Goal: Information Seeking & Learning: Learn about a topic

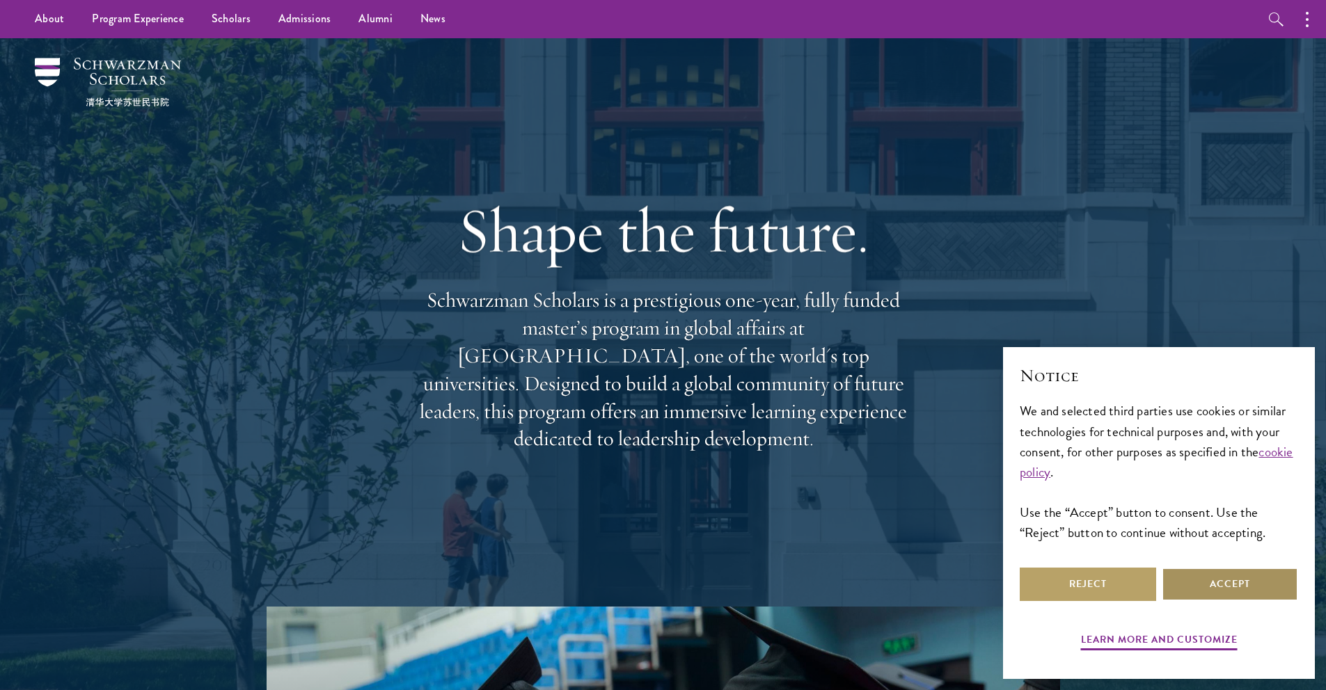
click at [1208, 583] on button "Accept" at bounding box center [1230, 584] width 136 height 33
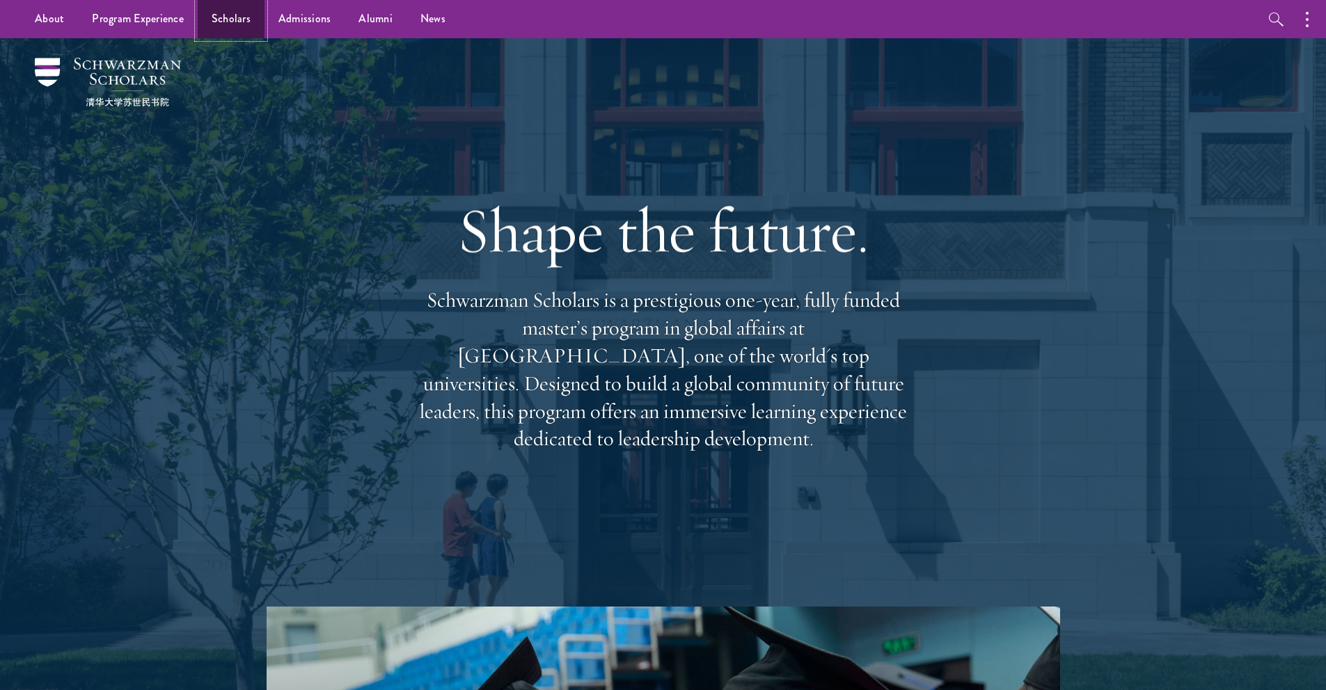
click at [242, 17] on link "Scholars" at bounding box center [231, 19] width 67 height 38
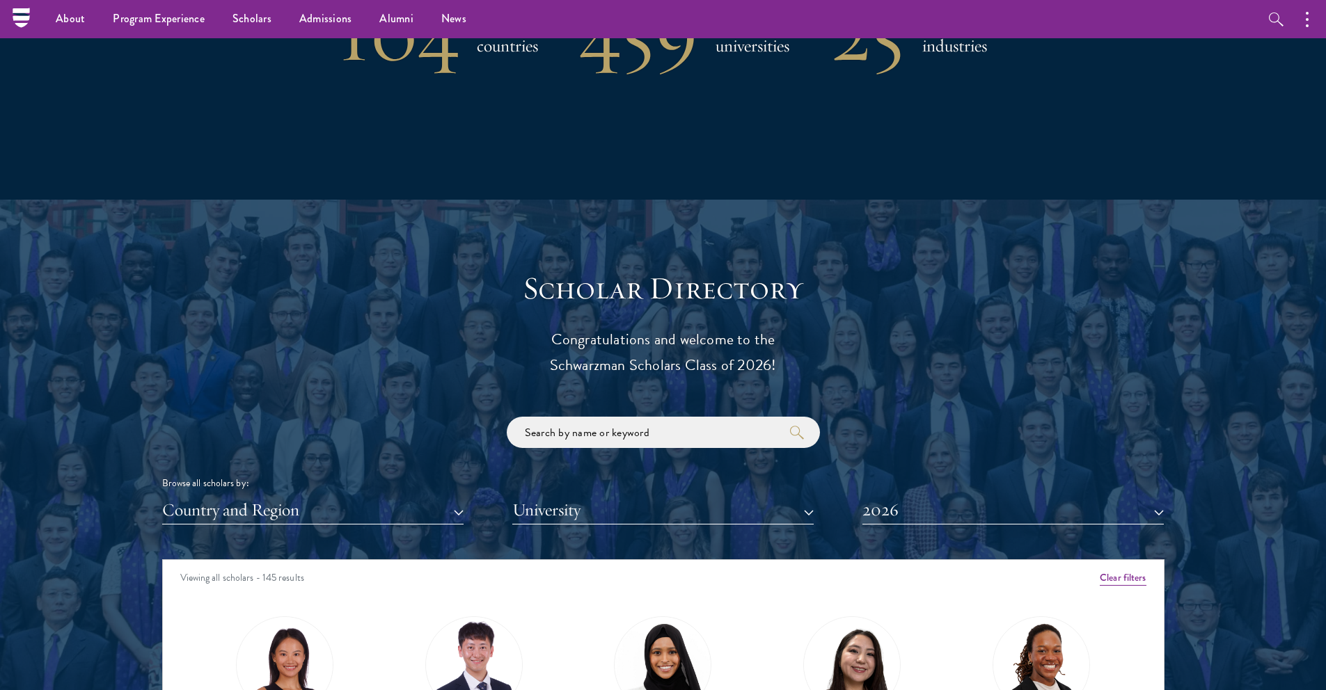
scroll to position [1283, 0]
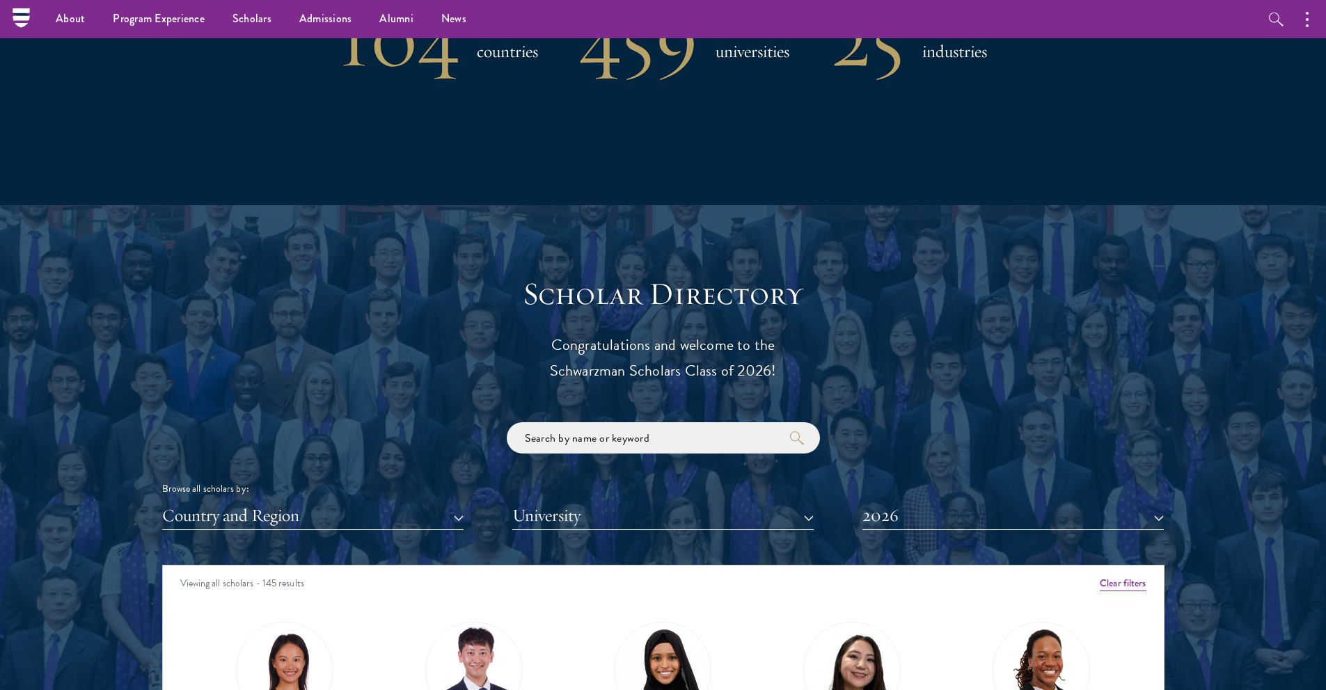
click at [948, 422] on div "Browse all scholars by: Country and Region All Countries and Regions [GEOGRAPHI…" at bounding box center [663, 476] width 1002 height 108
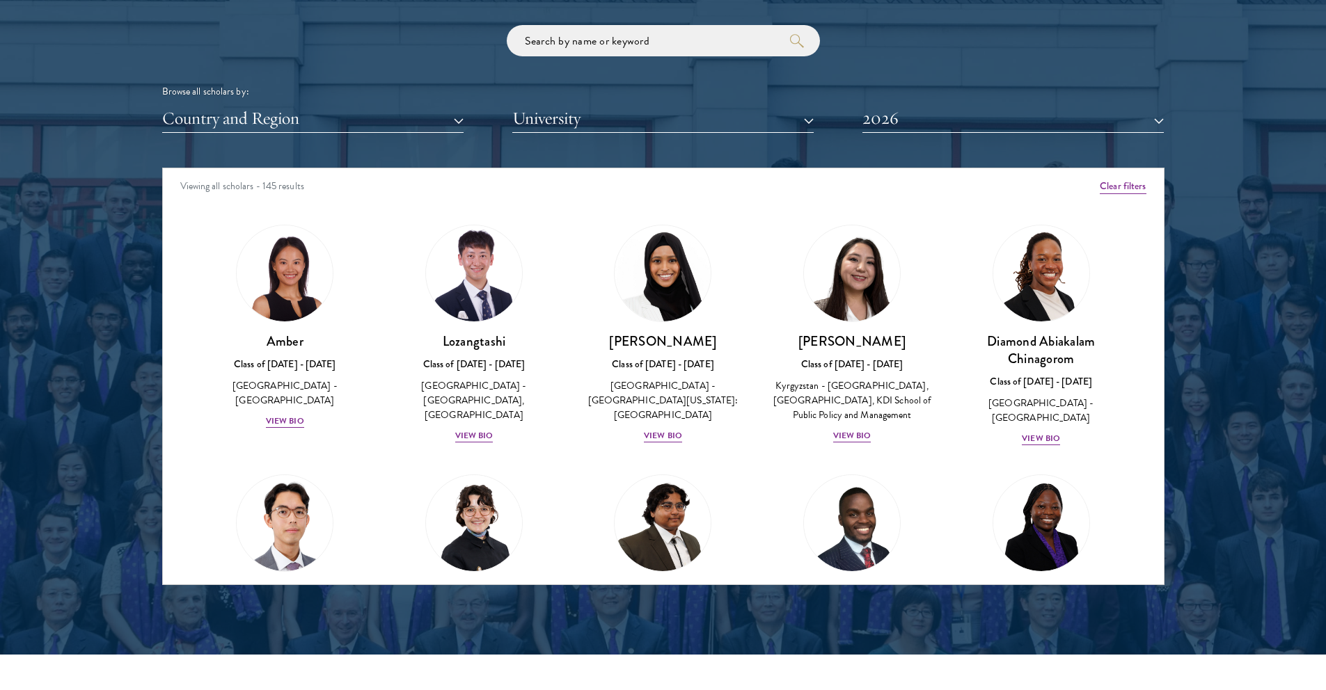
scroll to position [1698, 0]
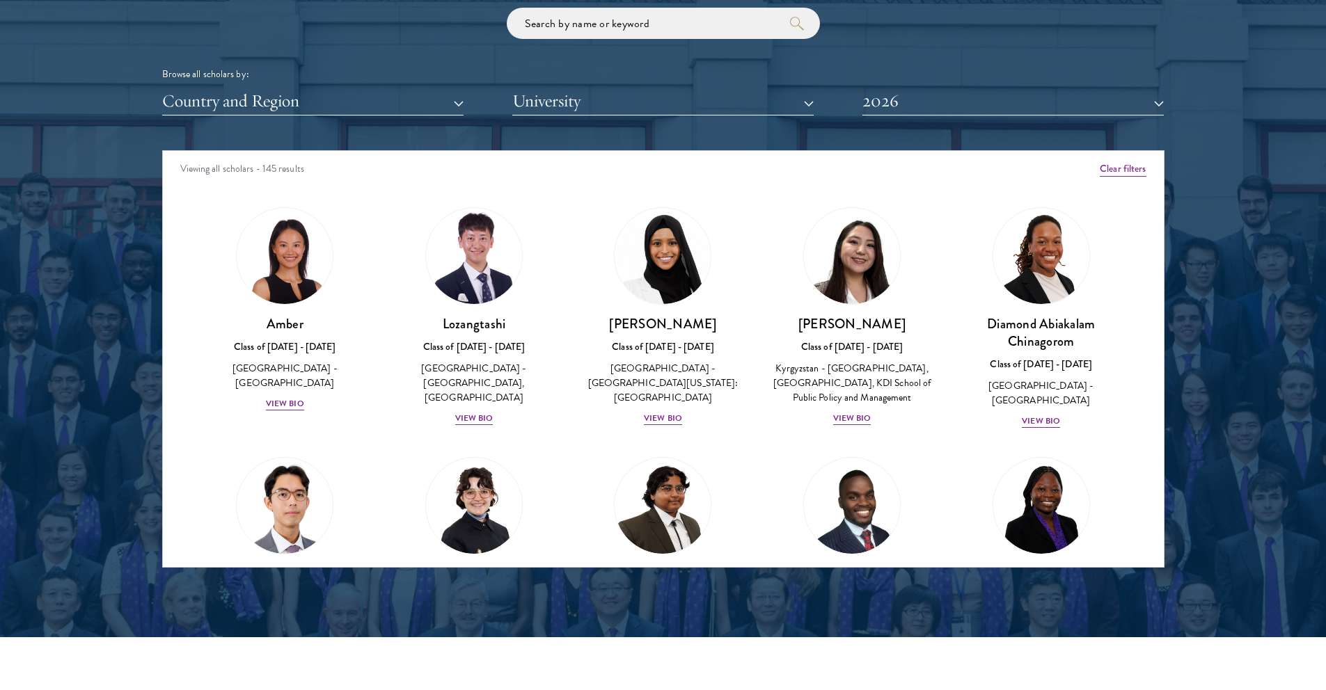
click at [585, 118] on div "Scholar Directory Congratulations and welcome to the Schwarzman Scholars Class …" at bounding box center [663, 214] width 1002 height 708
click at [590, 109] on button "University" at bounding box center [662, 101] width 301 height 29
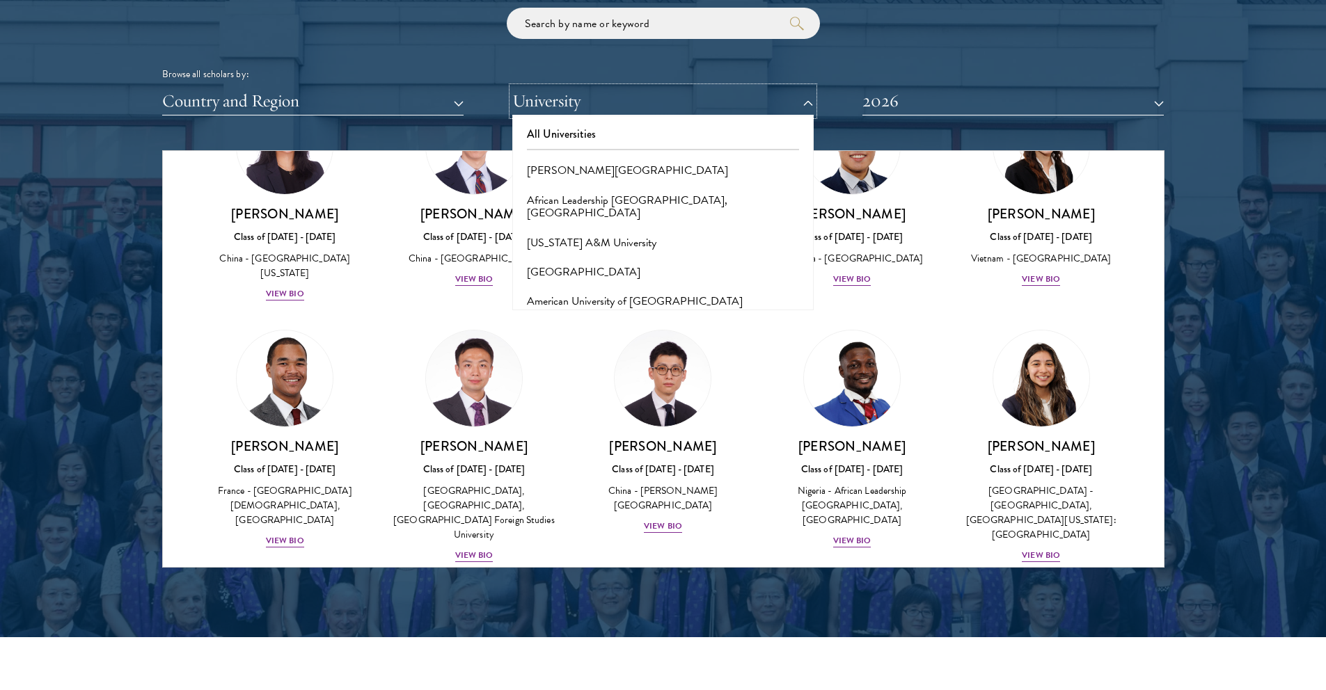
scroll to position [3999, 0]
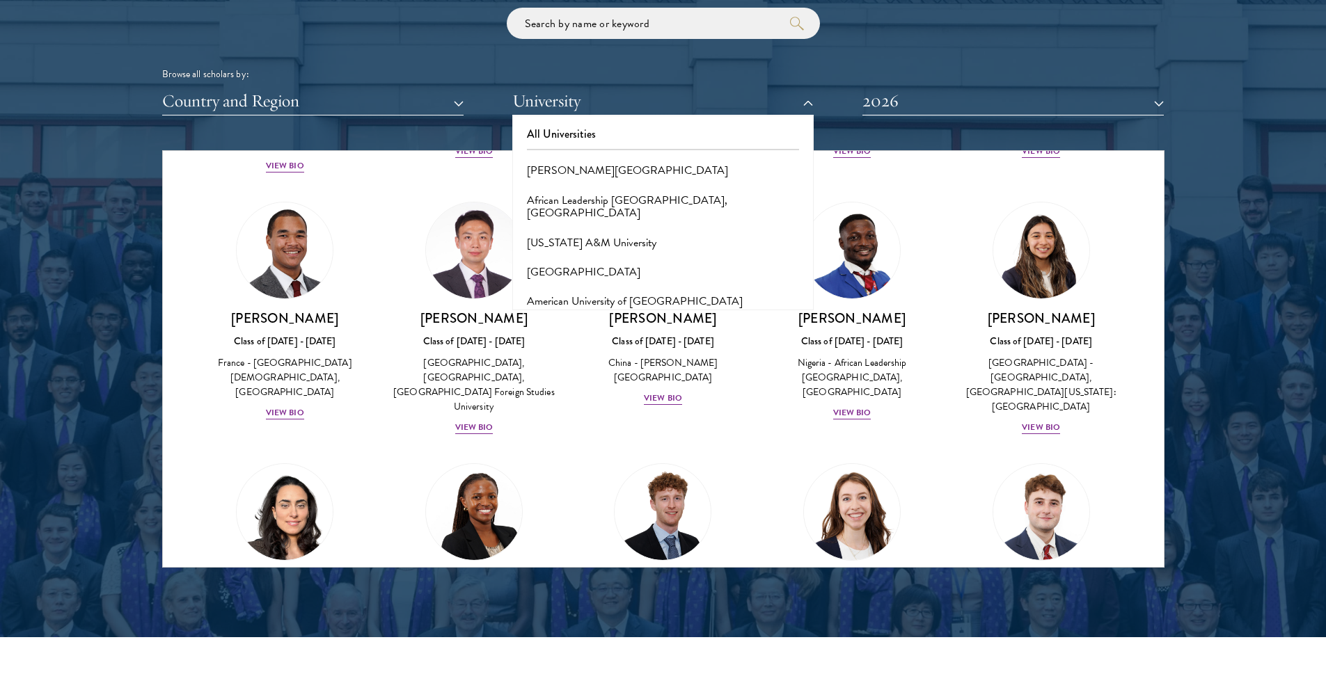
click at [928, 450] on div "[PERSON_NAME] Class of [DATE] - [DATE] [GEOGRAPHIC_DATA] - [GEOGRAPHIC_DATA] Vi…" at bounding box center [851, 566] width 189 height 232
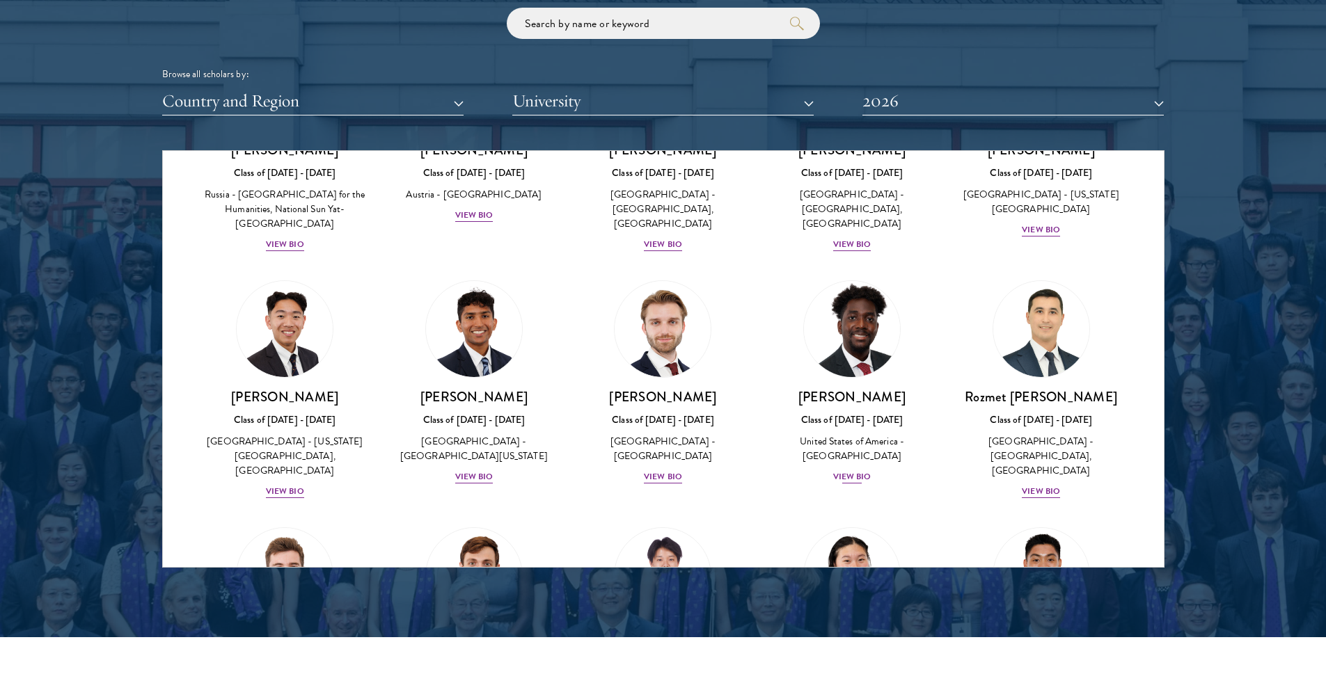
scroll to position [5899, 0]
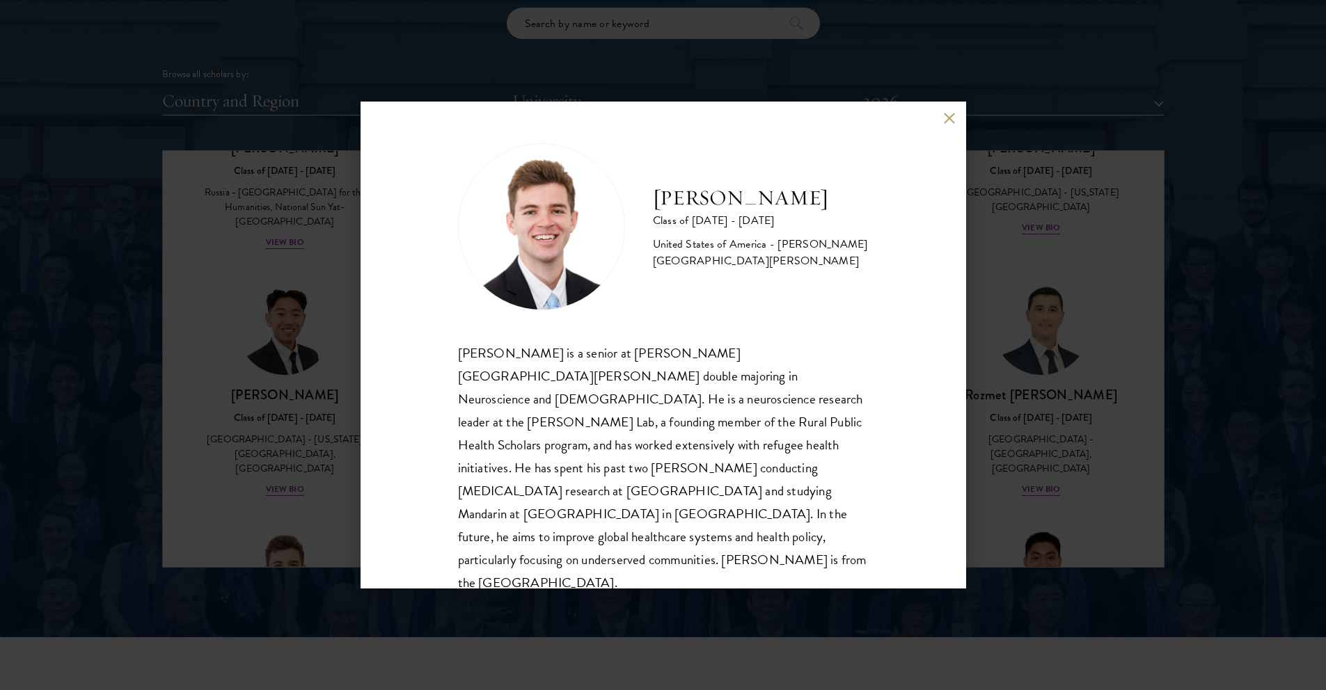
click at [64, 240] on div "[PERSON_NAME] Class of [DATE] - [DATE] [GEOGRAPHIC_DATA] - [PERSON_NAME][GEOGRA…" at bounding box center [663, 345] width 1326 height 690
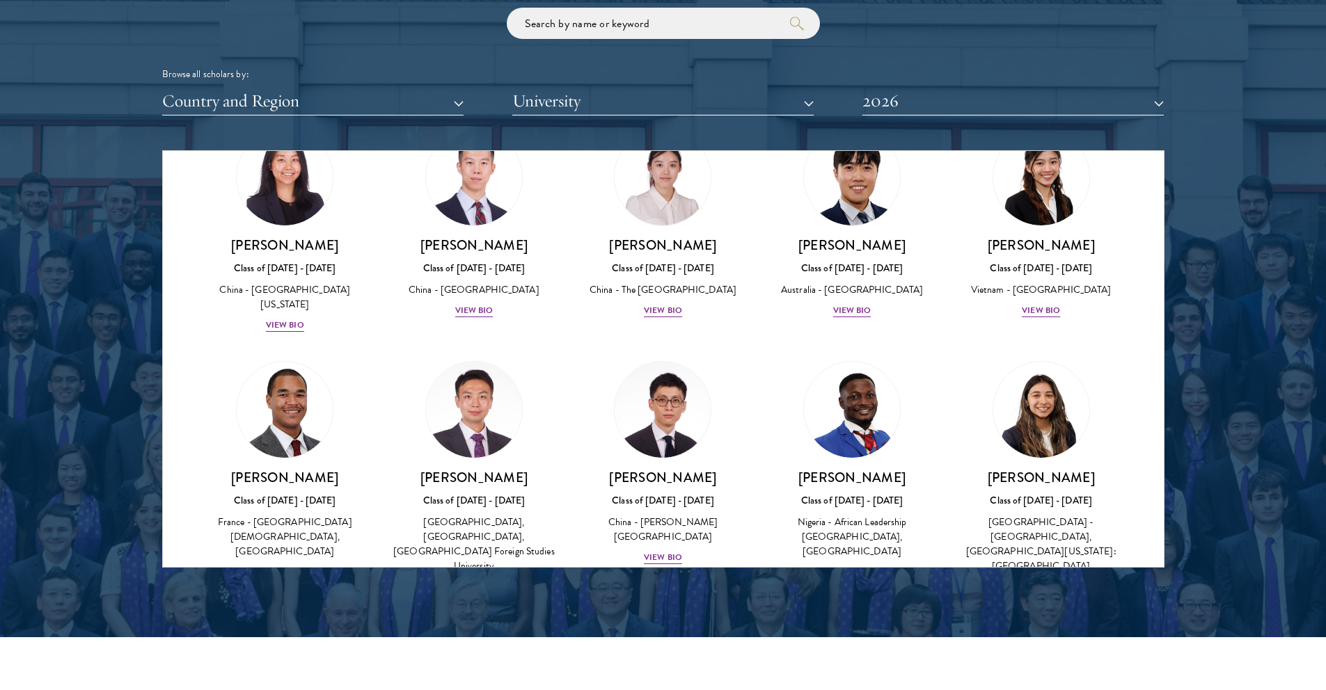
scroll to position [3118, 0]
